Goal: Information Seeking & Learning: Find specific fact

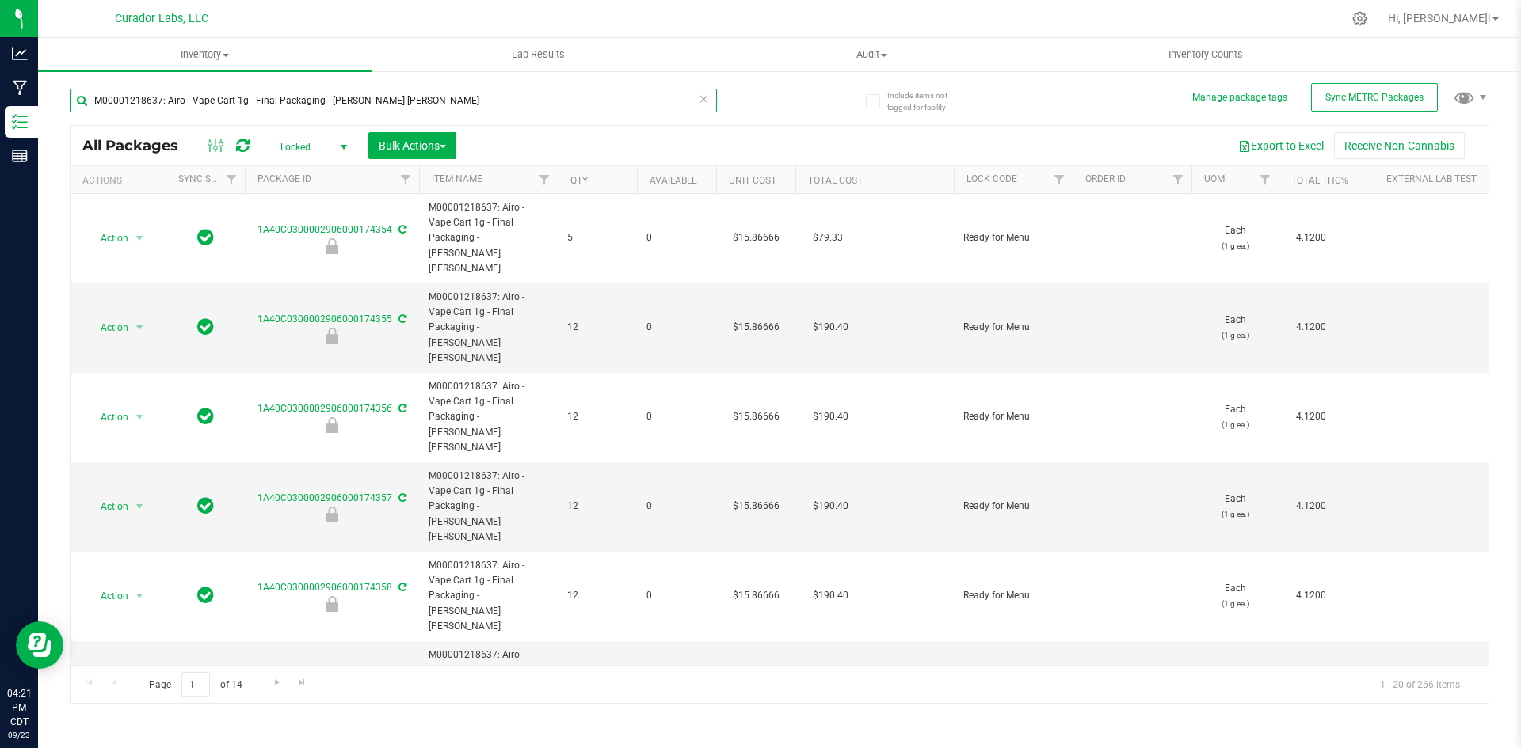
click at [182, 100] on input "M00001218637: Airo - Vape Cart 1g - Final Packaging - [PERSON_NAME] [PERSON_NAM…" at bounding box center [393, 101] width 647 height 24
click at [180, 100] on input "M00001218637: Airo - Vape Cart 1g - Final Packaging - [PERSON_NAME] [PERSON_NAM…" at bounding box center [393, 101] width 647 height 24
click at [175, 99] on input "M00001218637: Airo - Vape Cart 1g - Final Packaging - [PERSON_NAME] [PERSON_NAM…" at bounding box center [393, 101] width 647 height 24
click at [175, 99] on input "M00001218637: Airo - Vape Cart 1g - Final Packaging - Berry Bliss" at bounding box center [393, 101] width 647 height 24
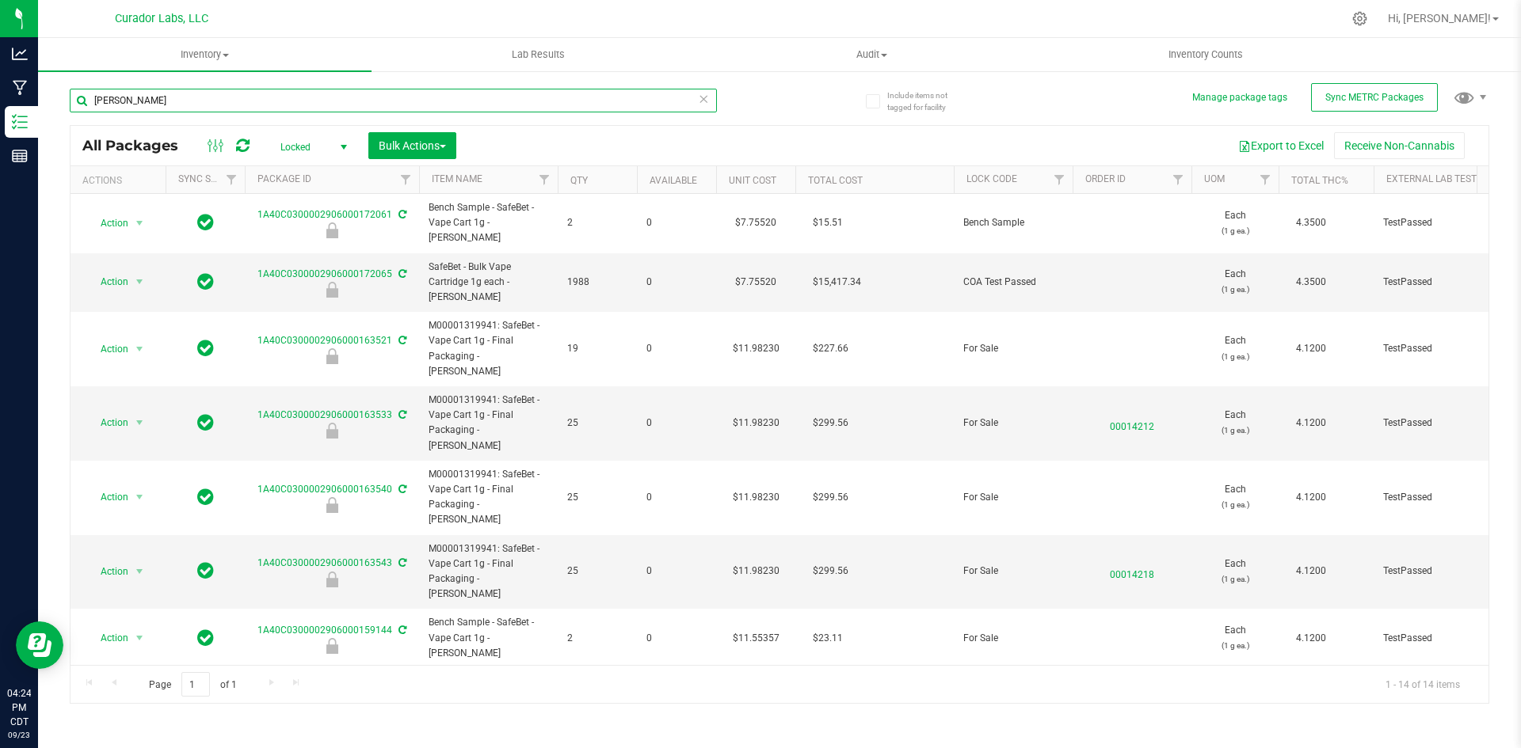
type input "bubba kush"
